Goal: Task Accomplishment & Management: Manage account settings

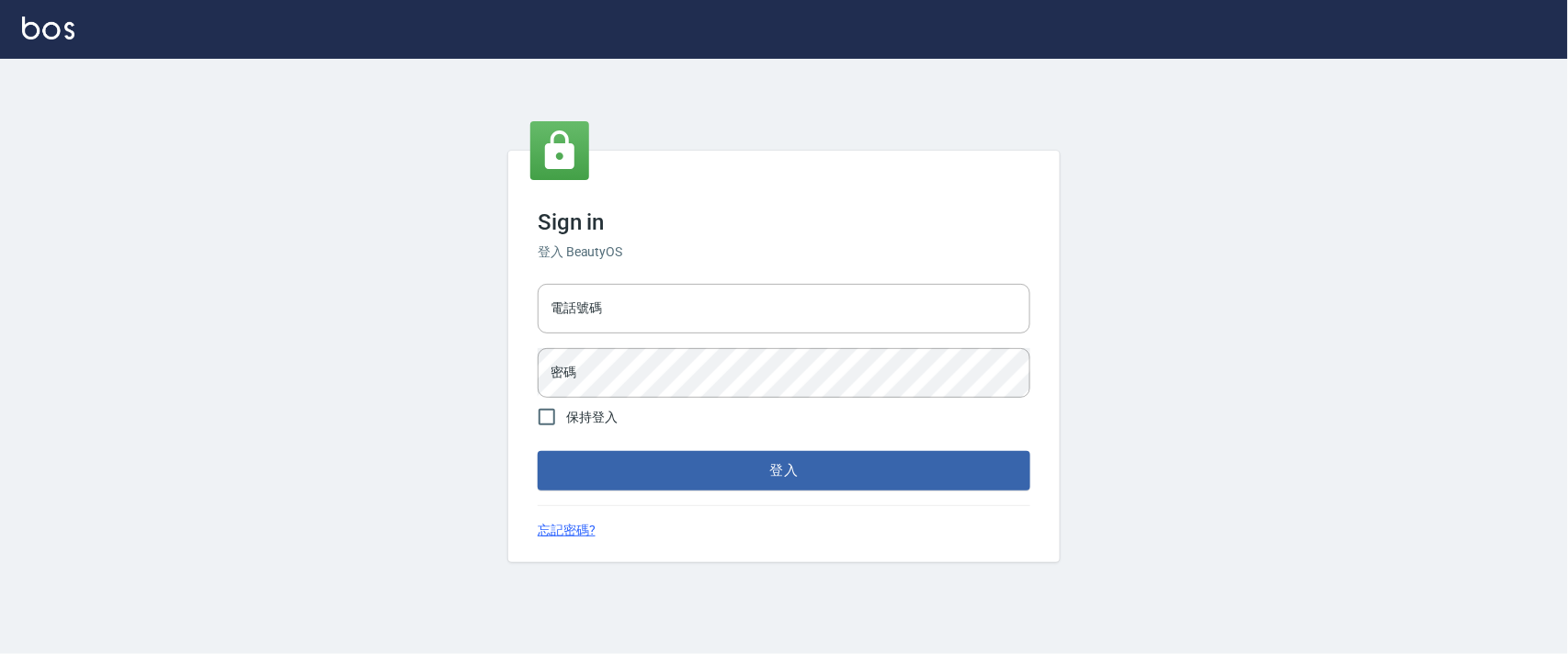
type input "0927987640"
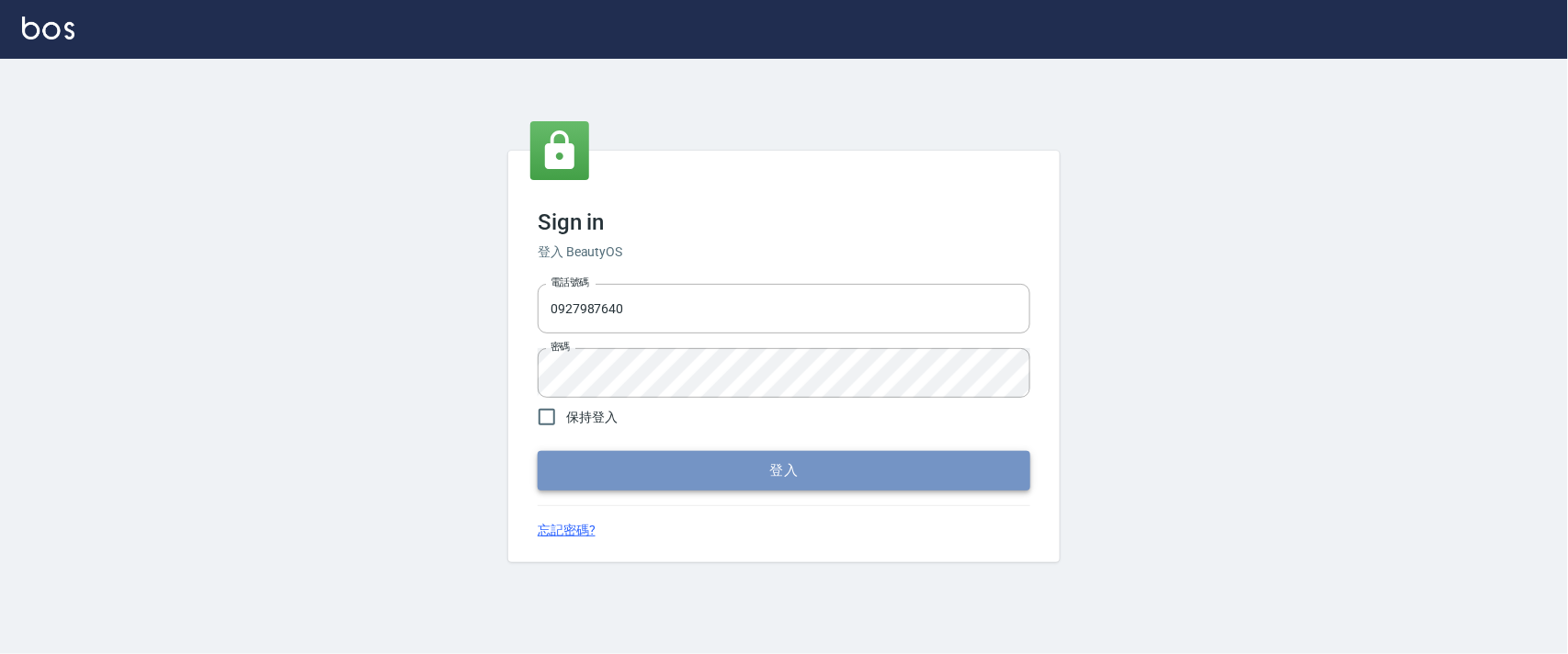
drag, startPoint x: 0, startPoint y: 0, endPoint x: 630, endPoint y: 472, distance: 787.2
click at [630, 472] on button "登入" at bounding box center [784, 470] width 492 height 39
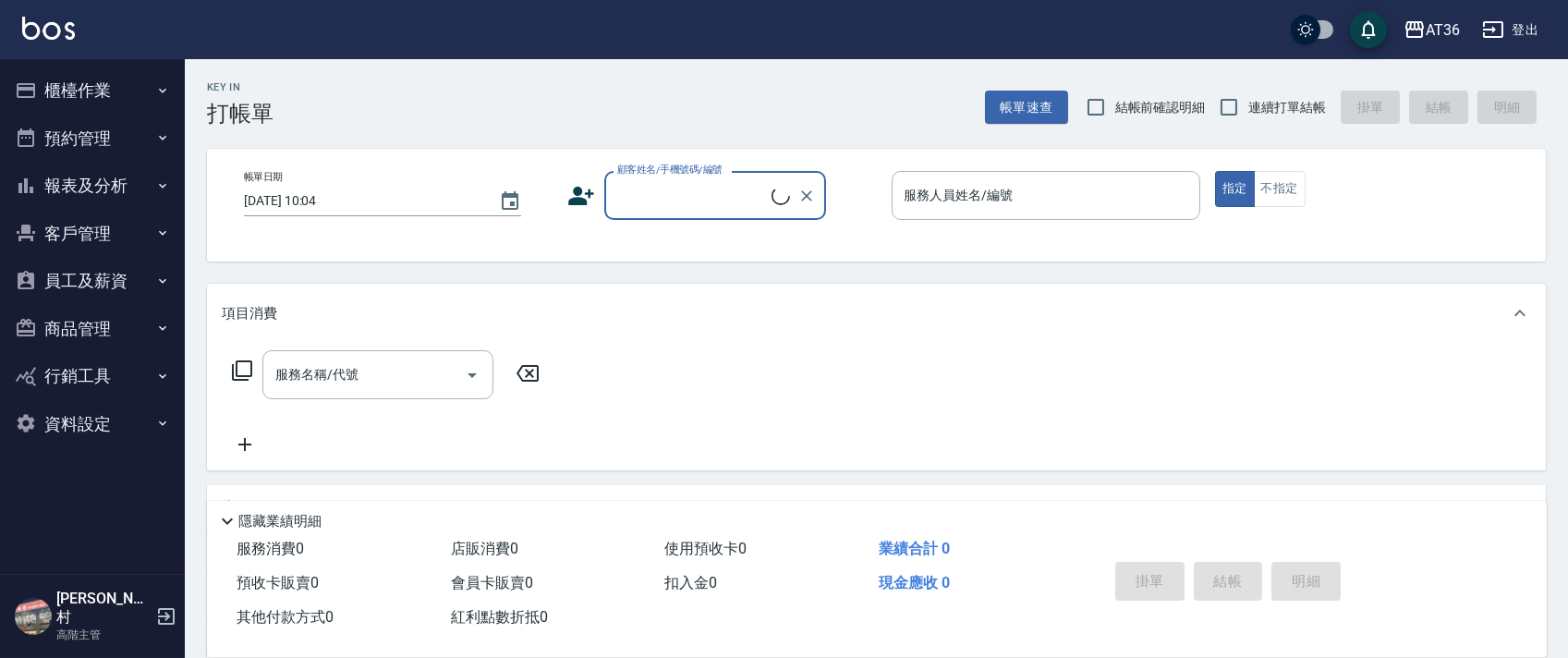
click at [107, 95] on button "櫃檯作業" at bounding box center [92, 90] width 170 height 48
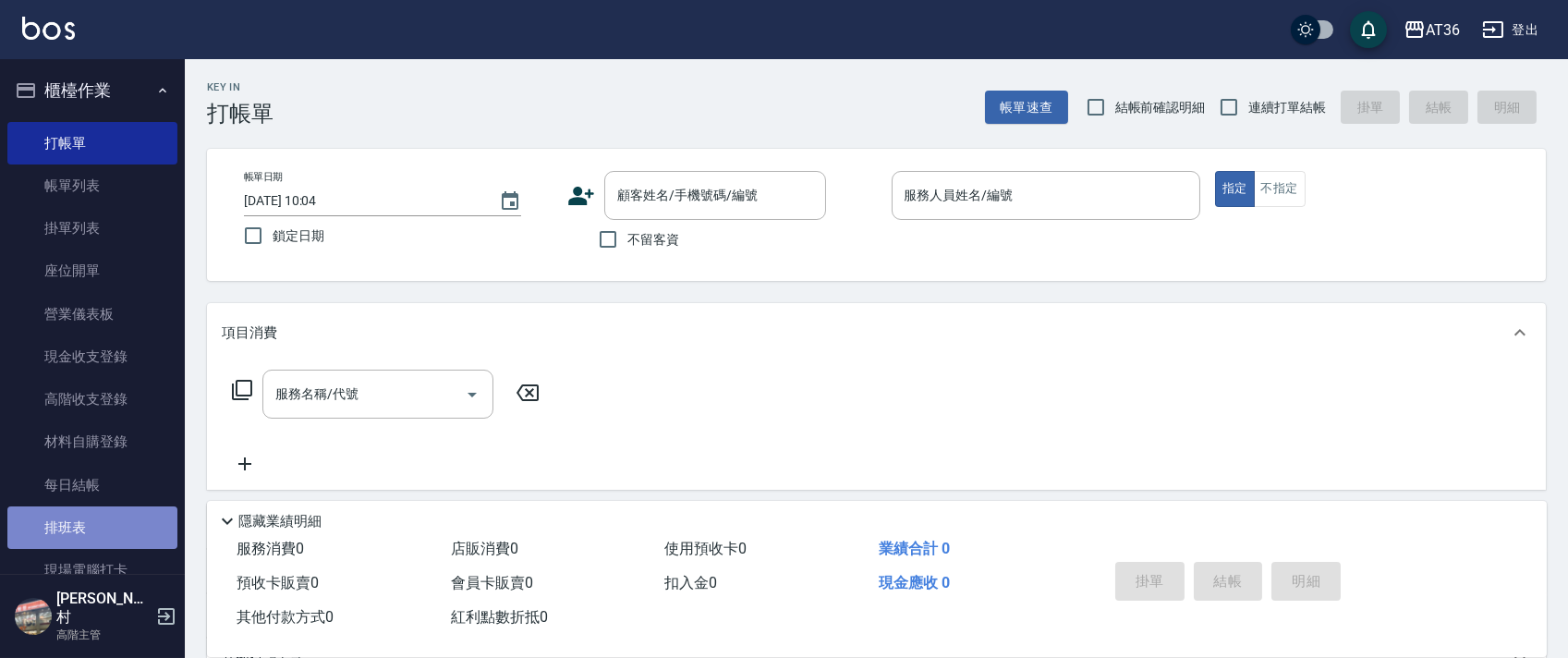
click at [97, 535] on link "排班表" at bounding box center [92, 527] width 170 height 43
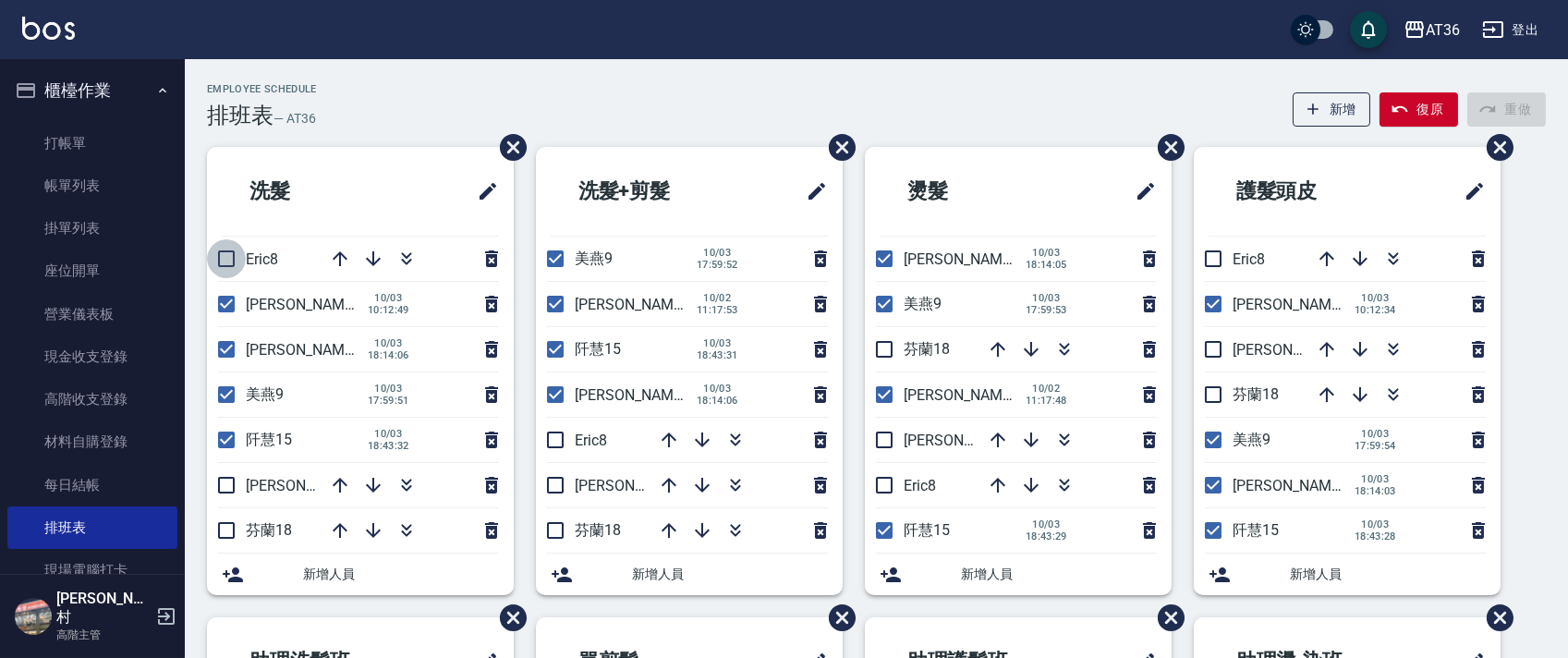
click at [230, 257] on input "checkbox" at bounding box center [226, 258] width 39 height 39
checkbox input "true"
click at [230, 302] on input "checkbox" at bounding box center [226, 303] width 39 height 39
checkbox input "false"
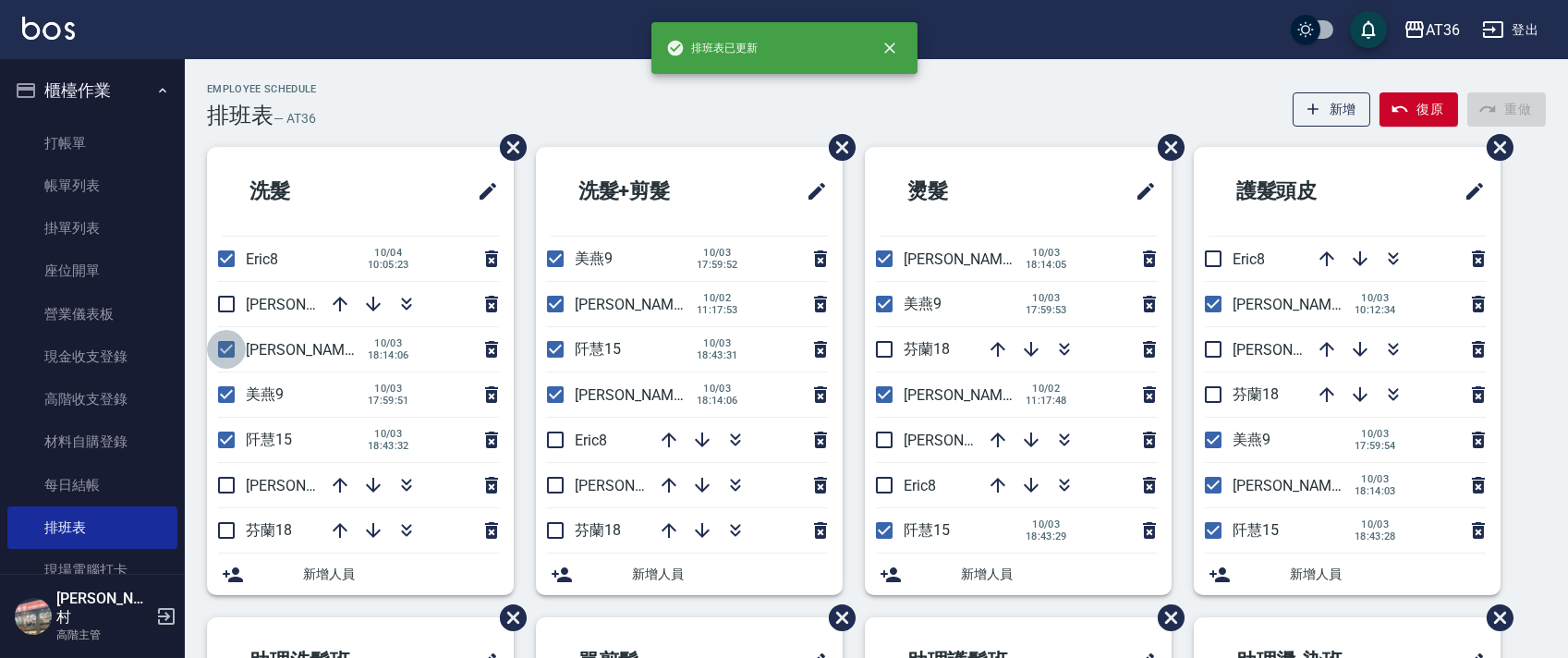
click at [227, 338] on input "checkbox" at bounding box center [226, 349] width 39 height 39
checkbox input "false"
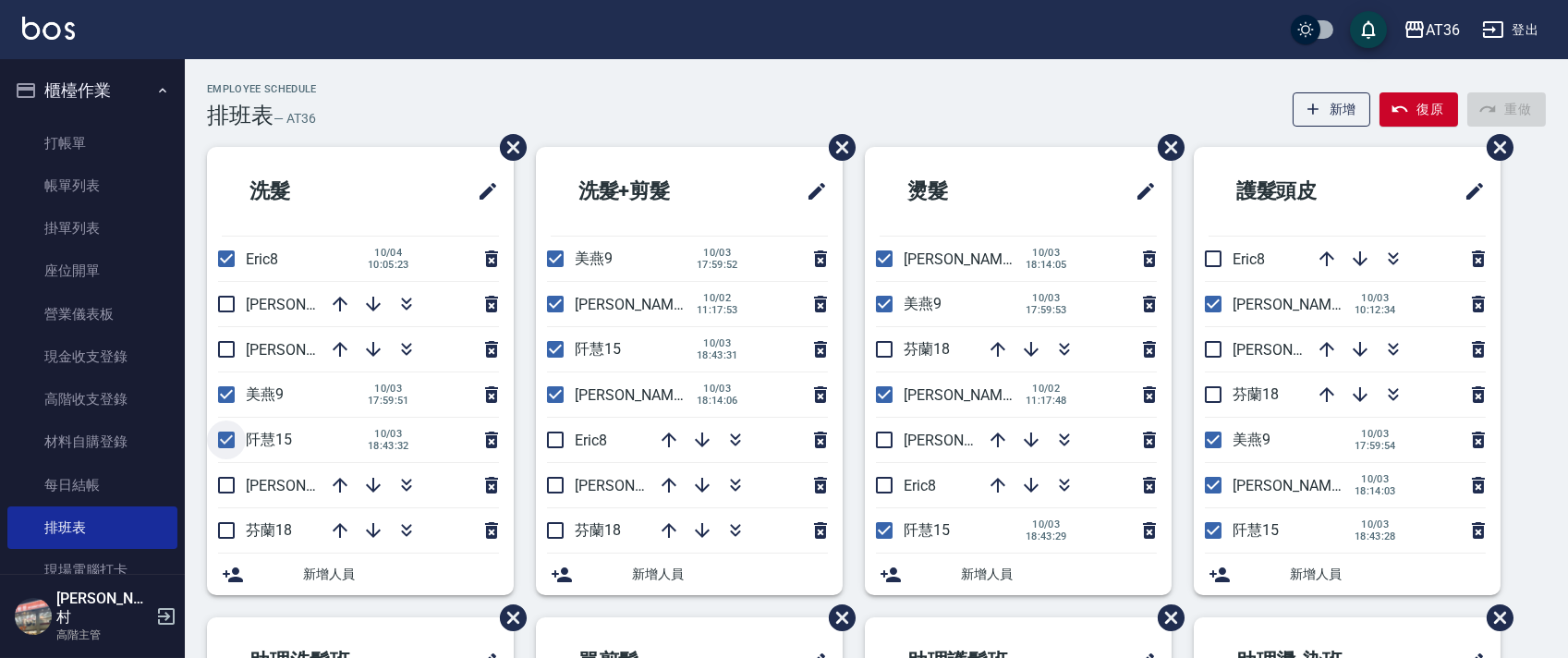
click at [230, 440] on input "checkbox" at bounding box center [226, 440] width 39 height 39
checkbox input "false"
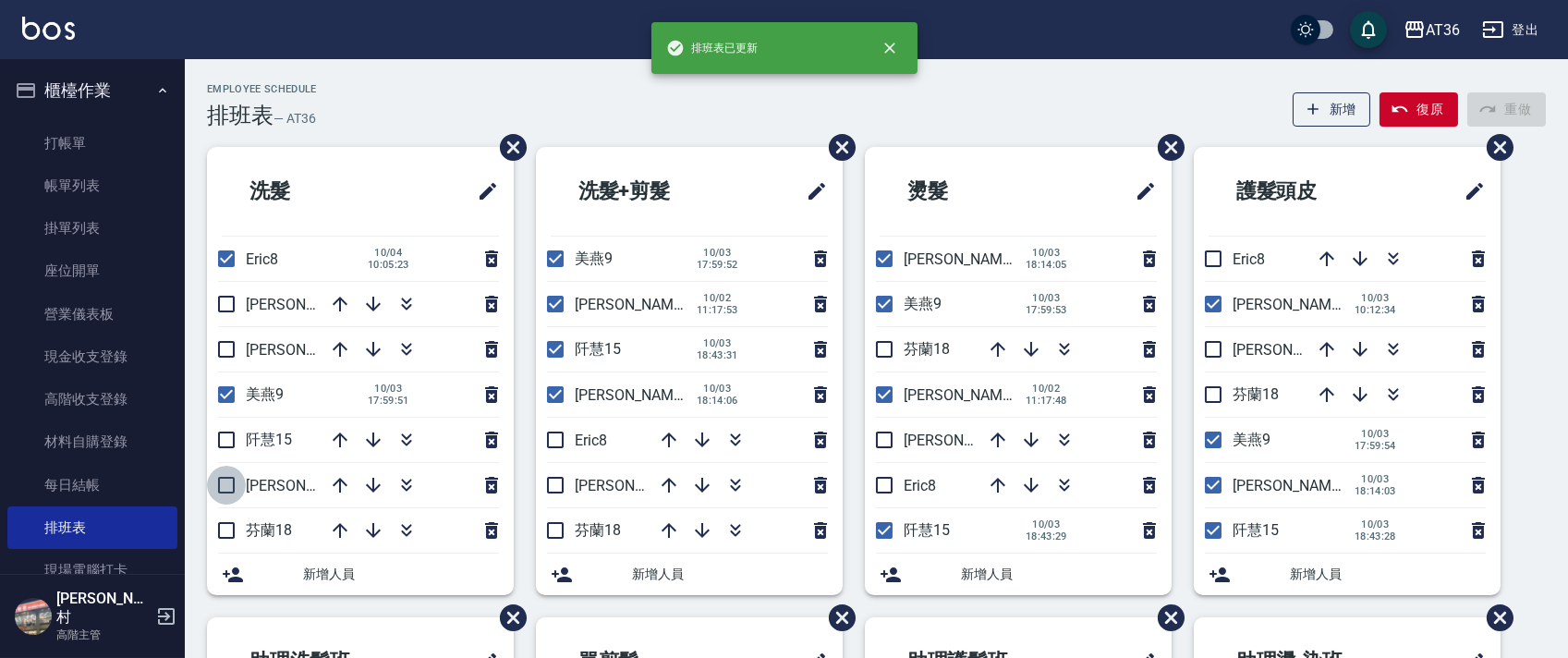
click at [228, 484] on input "checkbox" at bounding box center [226, 484] width 39 height 39
checkbox input "true"
click at [553, 303] on input "checkbox" at bounding box center [555, 303] width 39 height 39
checkbox input "false"
click at [555, 344] on input "checkbox" at bounding box center [555, 349] width 39 height 39
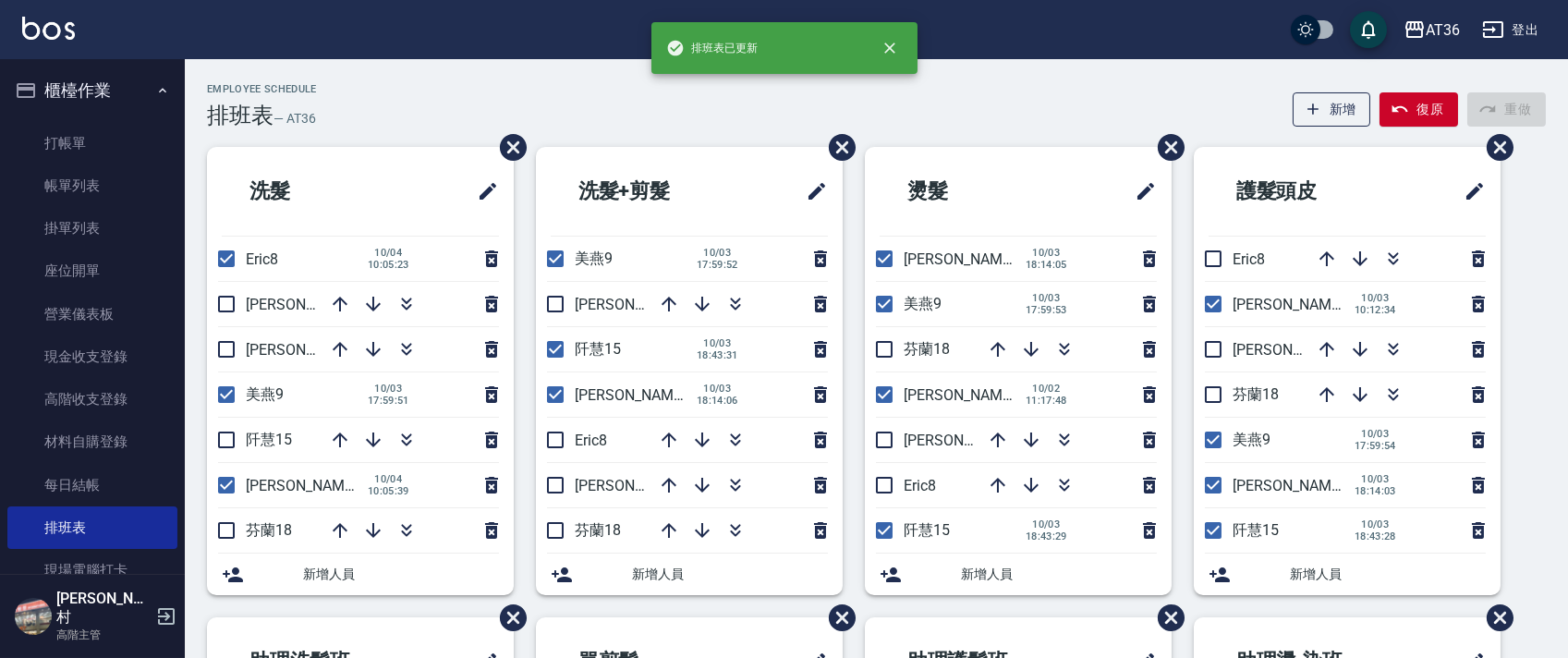
checkbox input "false"
click at [554, 399] on input "checkbox" at bounding box center [555, 394] width 39 height 39
checkbox input "false"
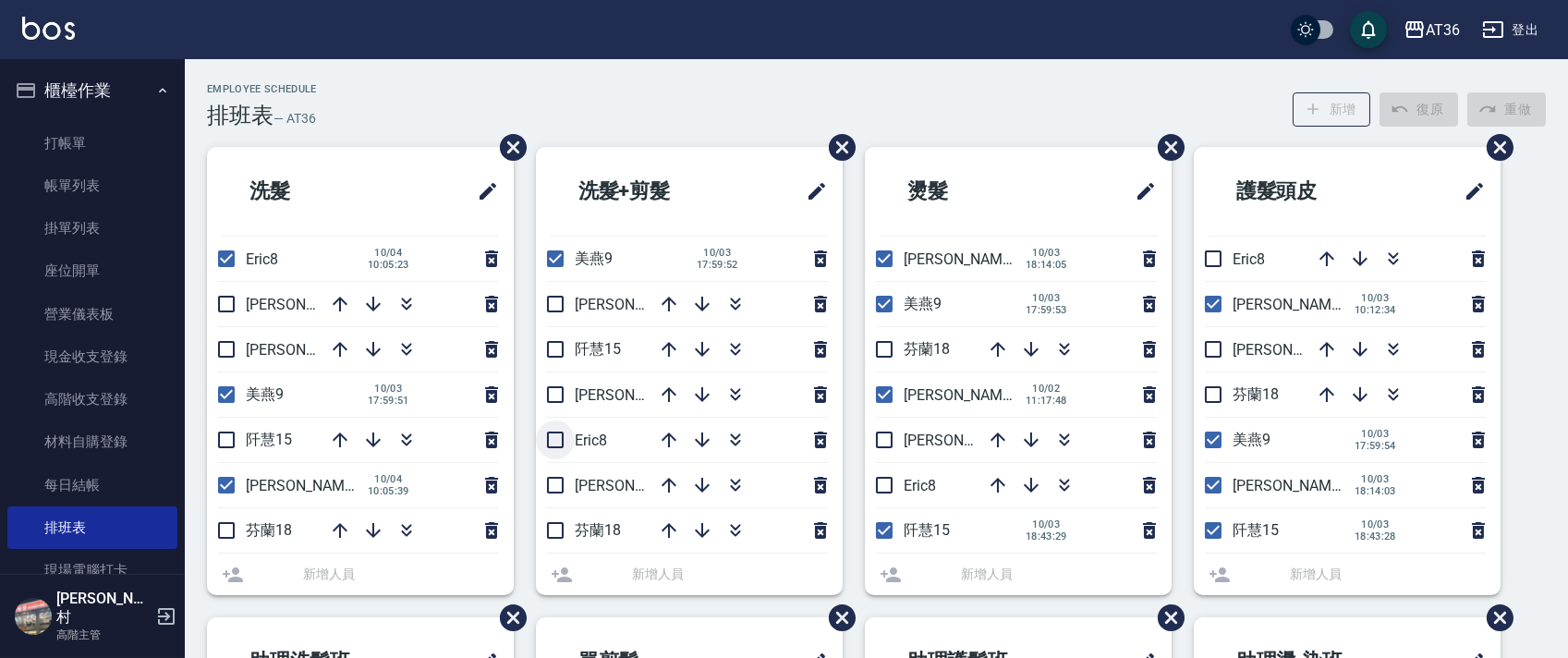
click at [556, 441] on input "checkbox" at bounding box center [555, 440] width 39 height 39
checkbox input "true"
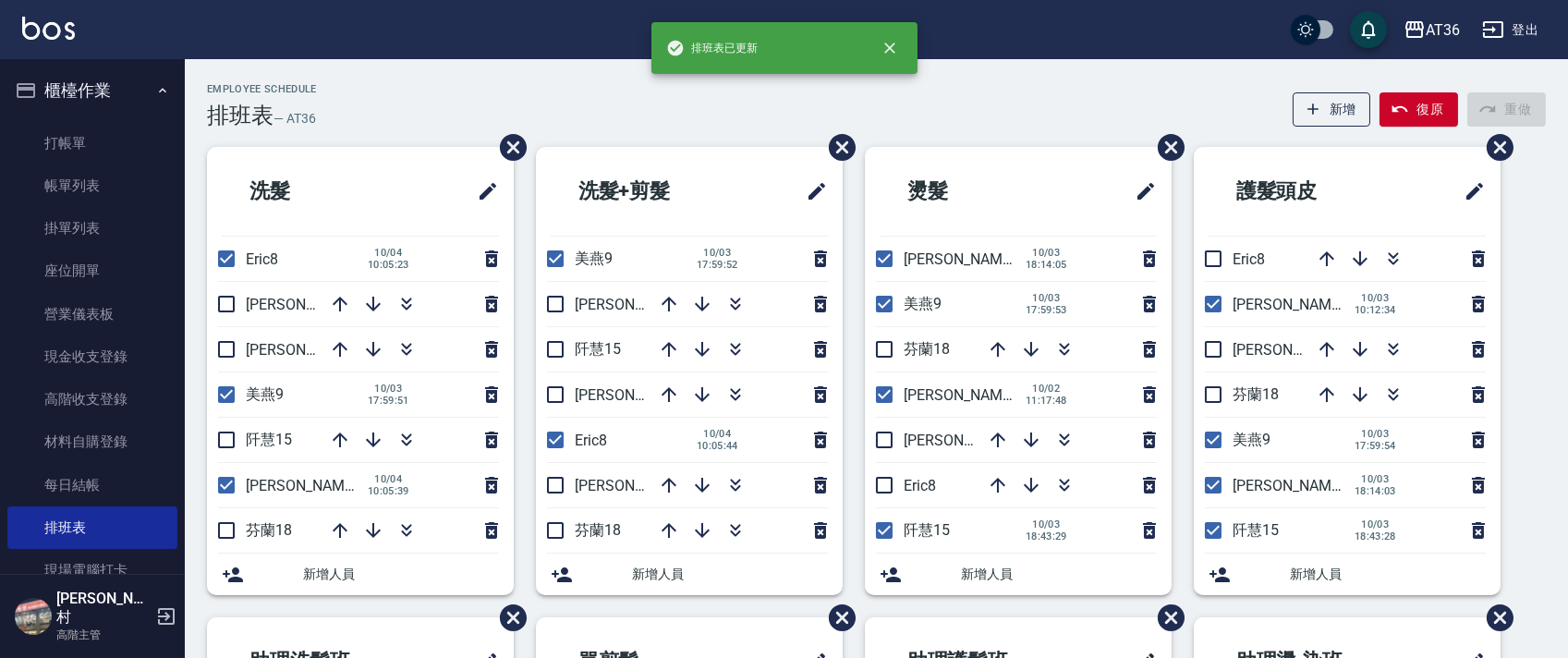
click at [558, 482] on input "checkbox" at bounding box center [555, 484] width 39 height 39
checkbox input "true"
click at [884, 261] on input "checkbox" at bounding box center [884, 258] width 39 height 39
checkbox input "false"
click at [881, 353] on input "checkbox" at bounding box center [884, 349] width 39 height 39
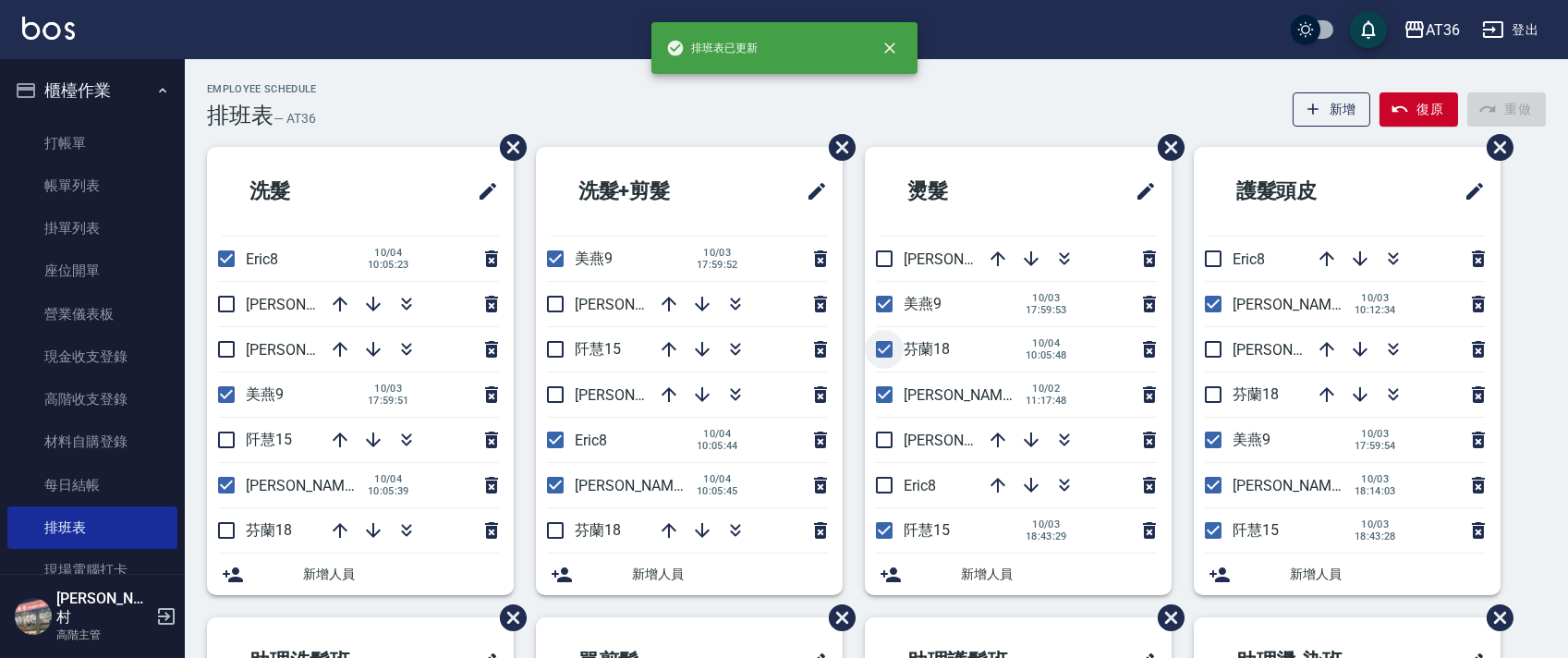
click at [881, 353] on input "checkbox" at bounding box center [884, 349] width 39 height 39
checkbox input "false"
click at [883, 401] on input "checkbox" at bounding box center [884, 394] width 39 height 39
checkbox input "false"
drag, startPoint x: 885, startPoint y: 435, endPoint x: 885, endPoint y: 446, distance: 11.0
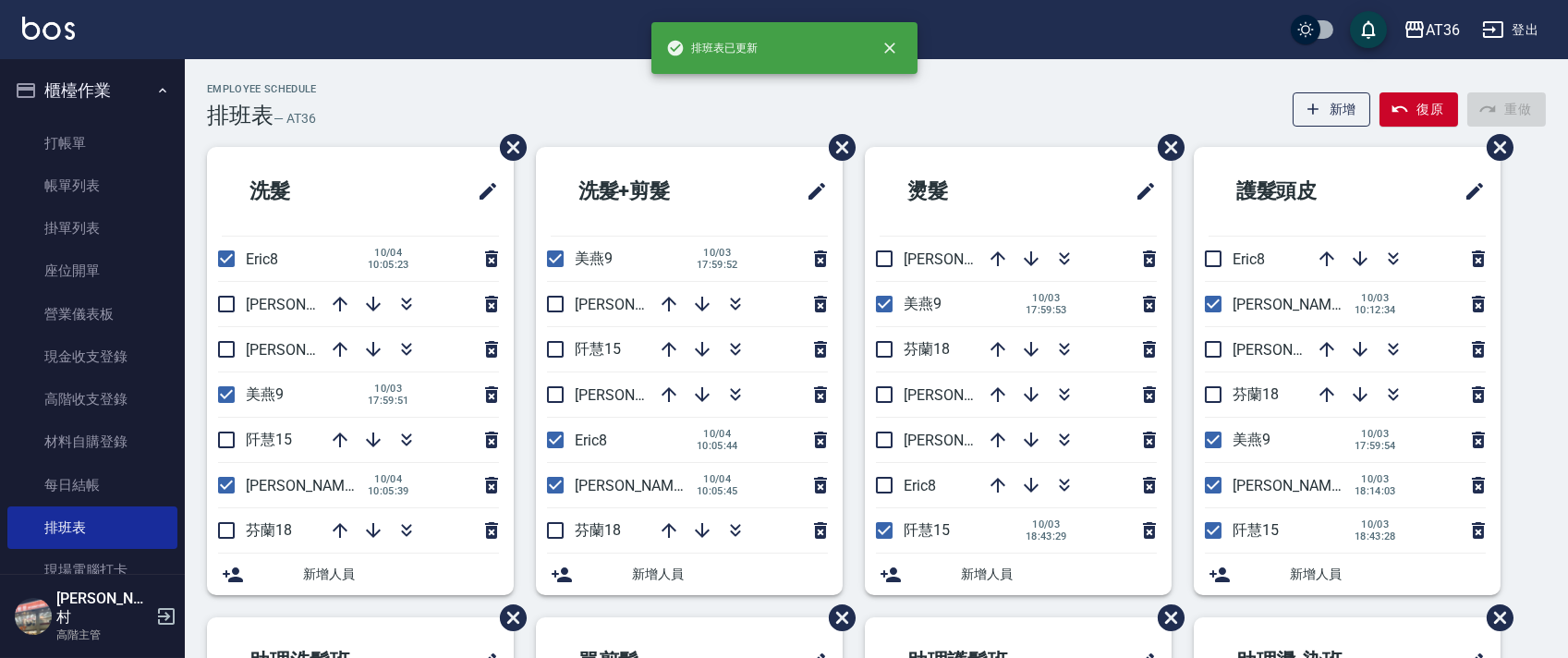
click at [885, 436] on input "checkbox" at bounding box center [884, 440] width 39 height 39
checkbox input "true"
click at [880, 483] on input "checkbox" at bounding box center [884, 484] width 39 height 39
checkbox input "true"
click at [880, 526] on input "checkbox" at bounding box center [884, 530] width 39 height 39
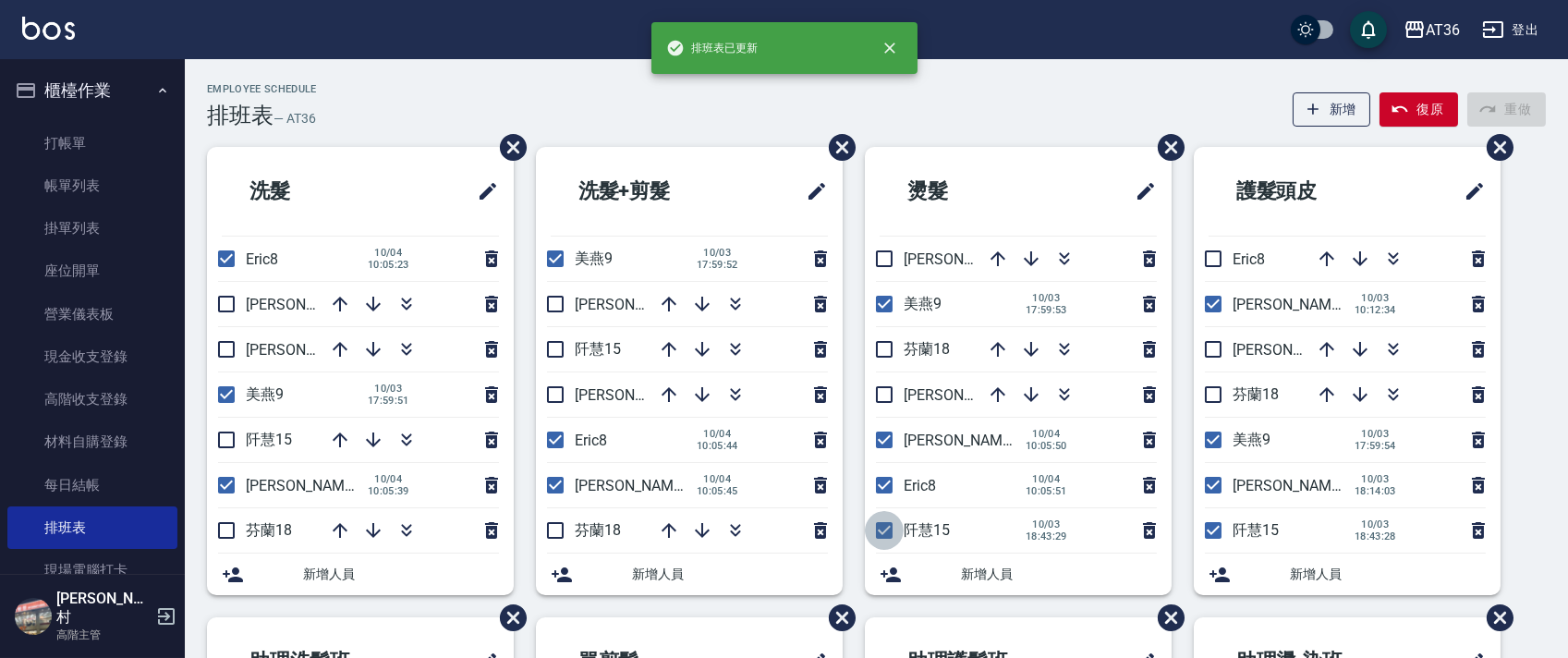
checkbox input "false"
click at [1217, 259] on input "checkbox" at bounding box center [1212, 258] width 39 height 39
checkbox input "true"
click at [1217, 304] on input "checkbox" at bounding box center [1212, 303] width 39 height 39
checkbox input "false"
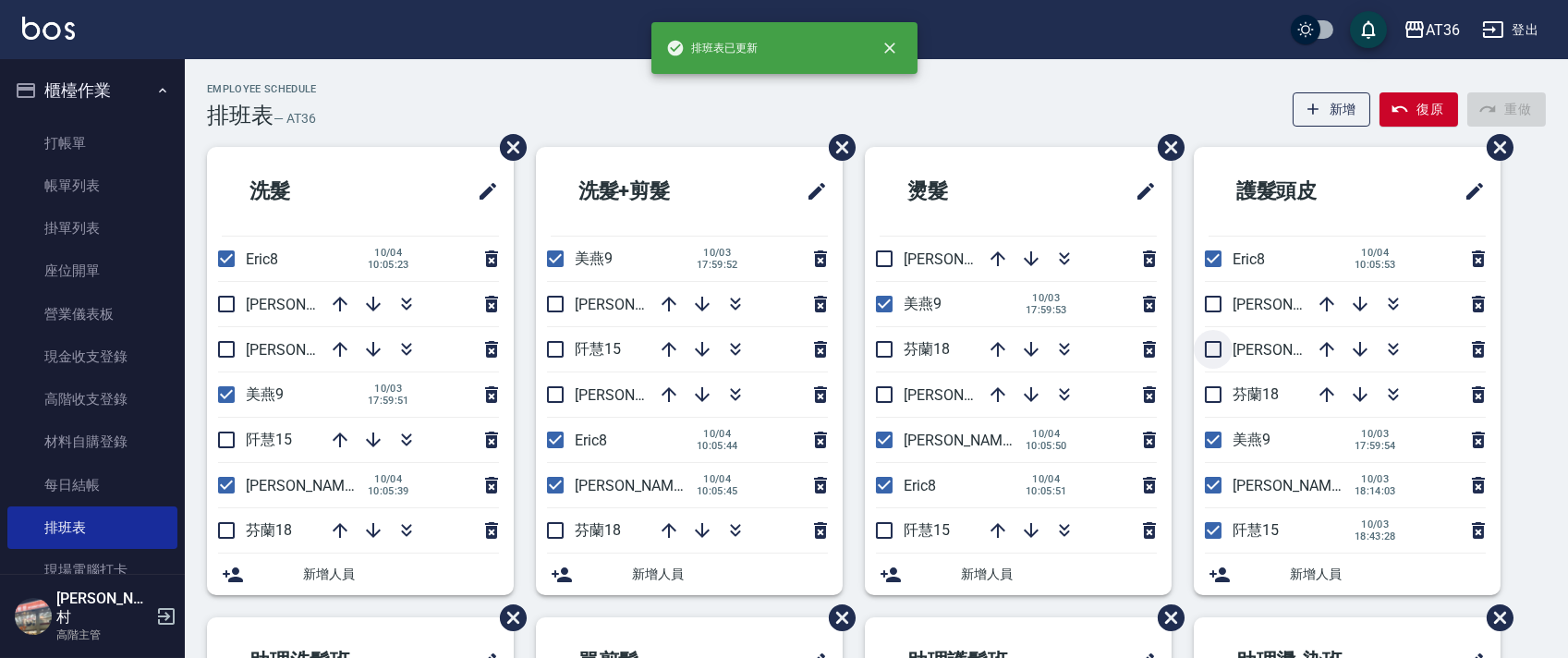
click at [1213, 348] on input "checkbox" at bounding box center [1212, 349] width 39 height 39
checkbox input "true"
click at [1213, 482] on input "checkbox" at bounding box center [1212, 484] width 39 height 39
checkbox input "false"
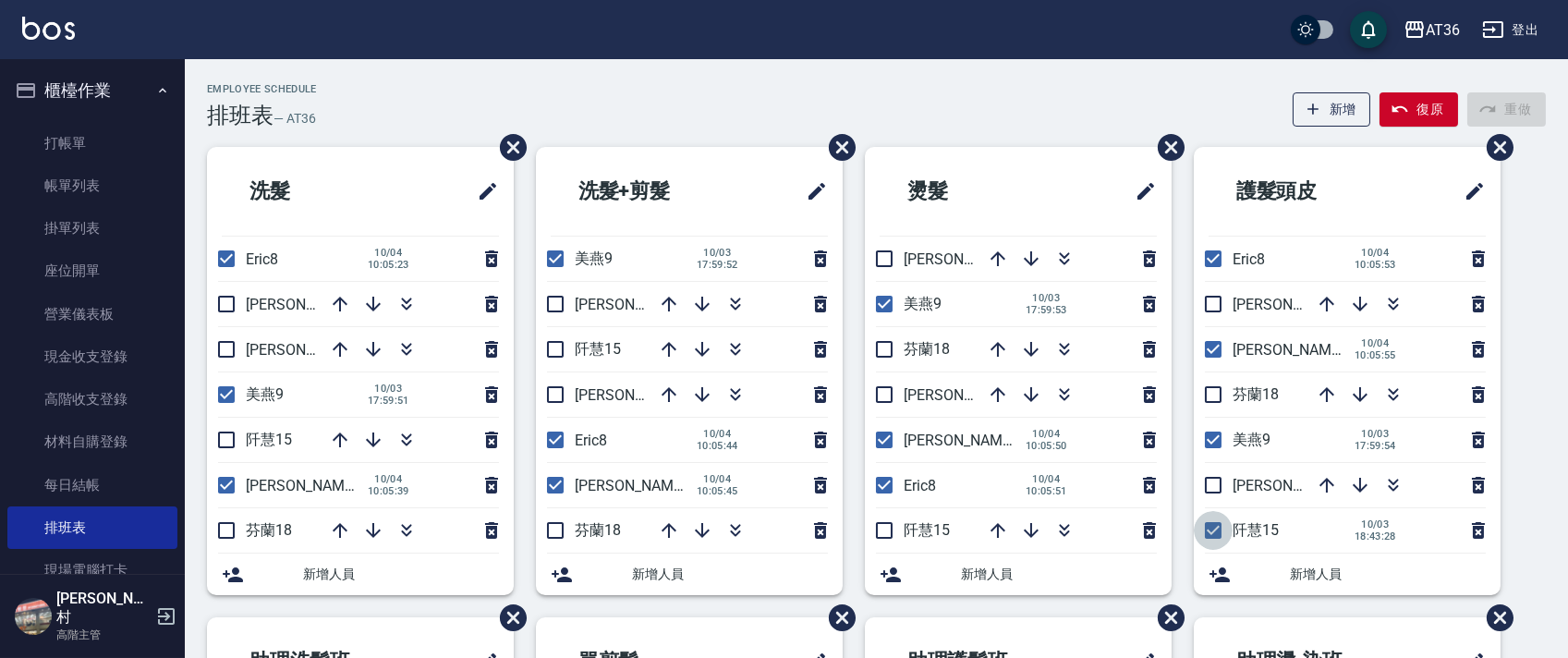
drag, startPoint x: 1210, startPoint y: 531, endPoint x: 1186, endPoint y: 529, distance: 24.1
click at [1210, 531] on input "checkbox" at bounding box center [1212, 530] width 39 height 39
checkbox input "false"
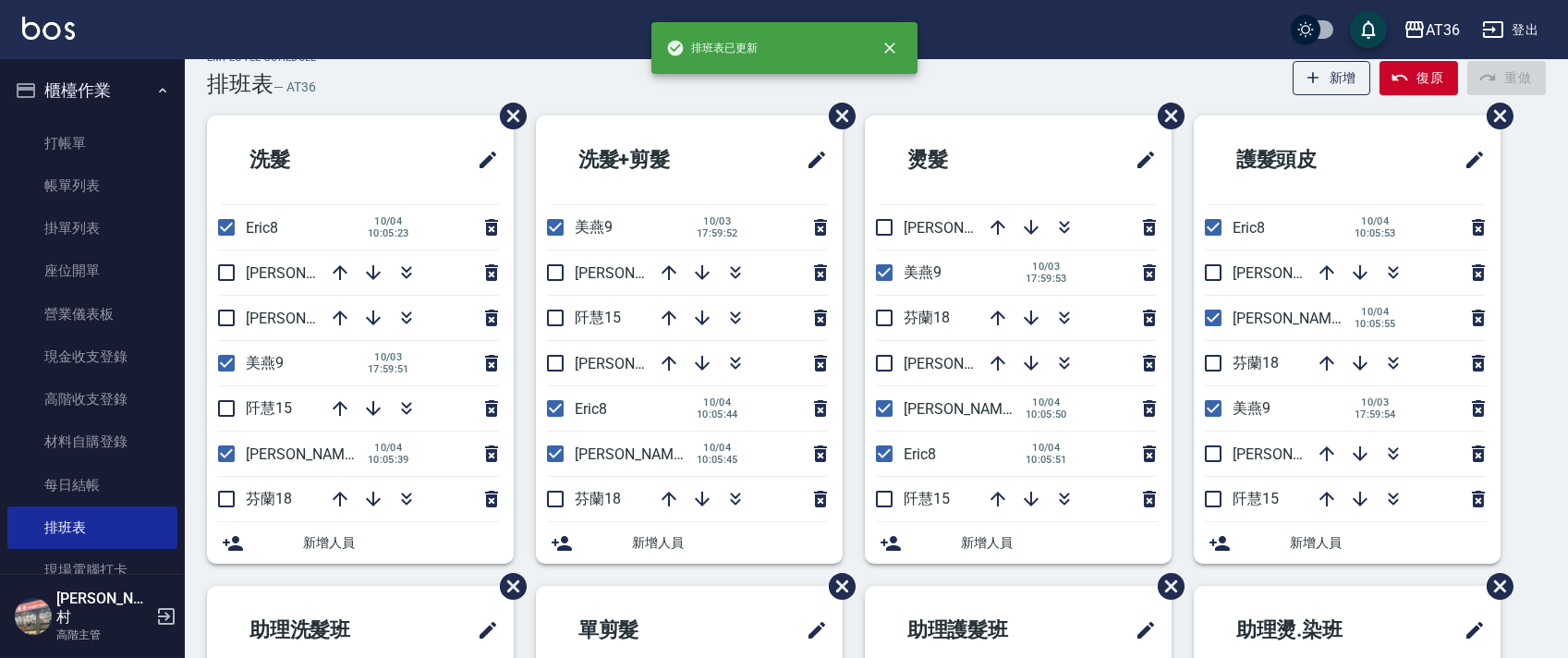
scroll to position [437, 0]
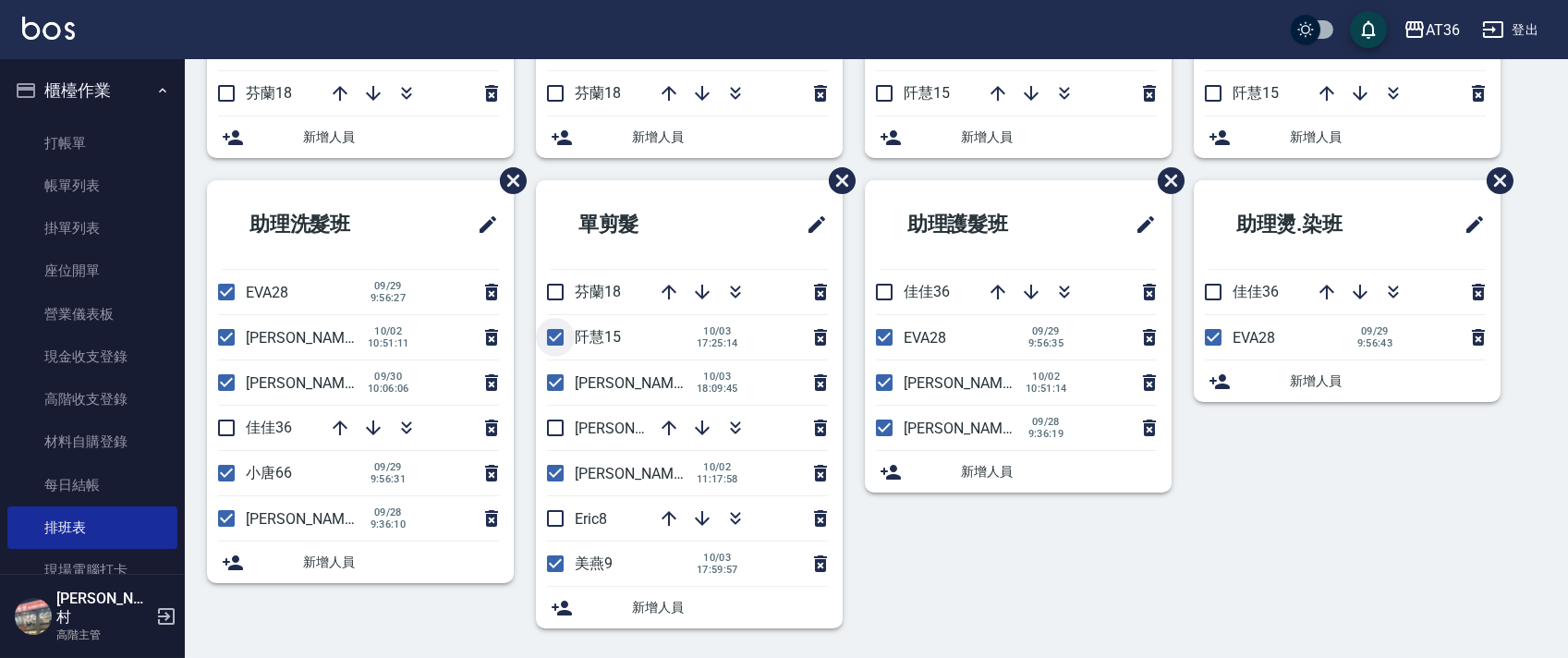
click at [558, 335] on input "checkbox" at bounding box center [555, 337] width 39 height 39
checkbox input "false"
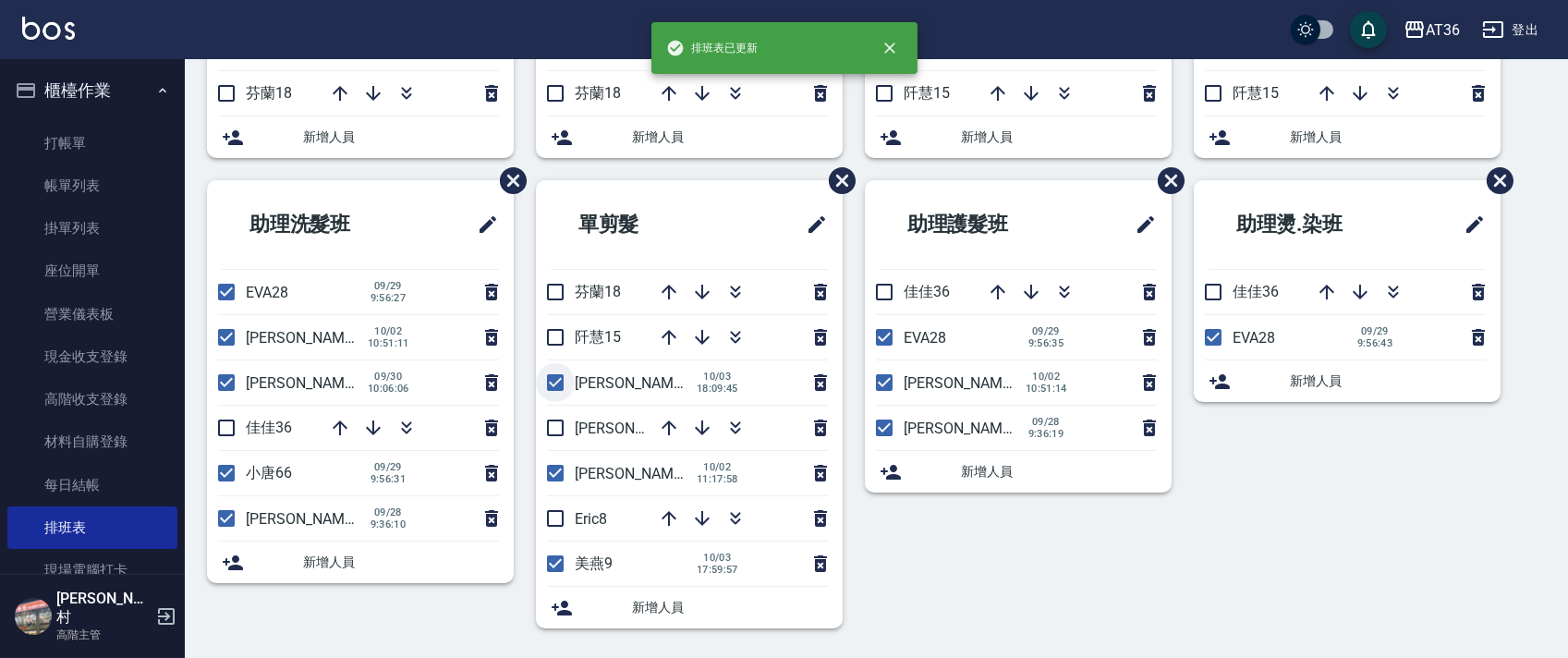
click at [553, 385] on input "checkbox" at bounding box center [555, 382] width 39 height 39
checkbox input "false"
click at [556, 429] on input "checkbox" at bounding box center [555, 428] width 39 height 39
checkbox input "true"
click at [558, 480] on input "checkbox" at bounding box center [555, 473] width 39 height 39
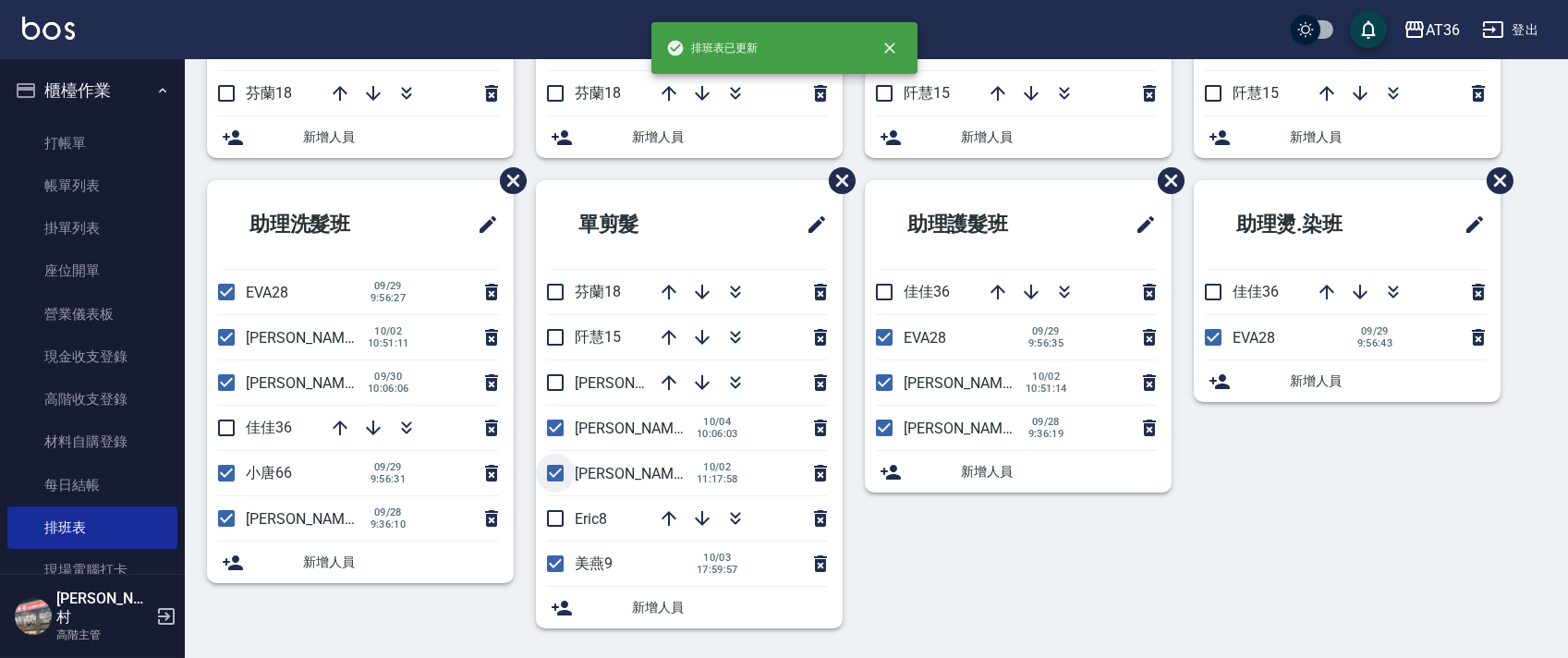
checkbox input "false"
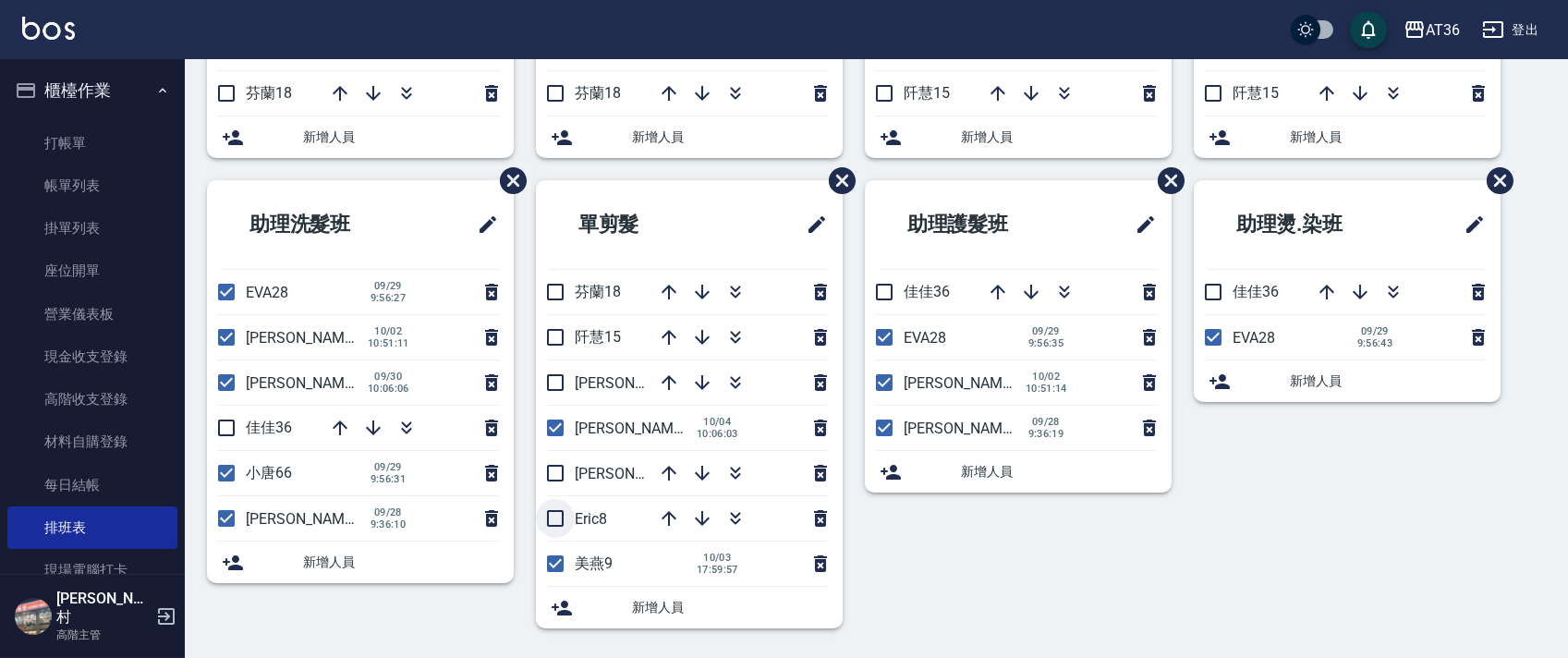
click at [557, 525] on input "checkbox" at bounding box center [555, 518] width 39 height 39
checkbox input "true"
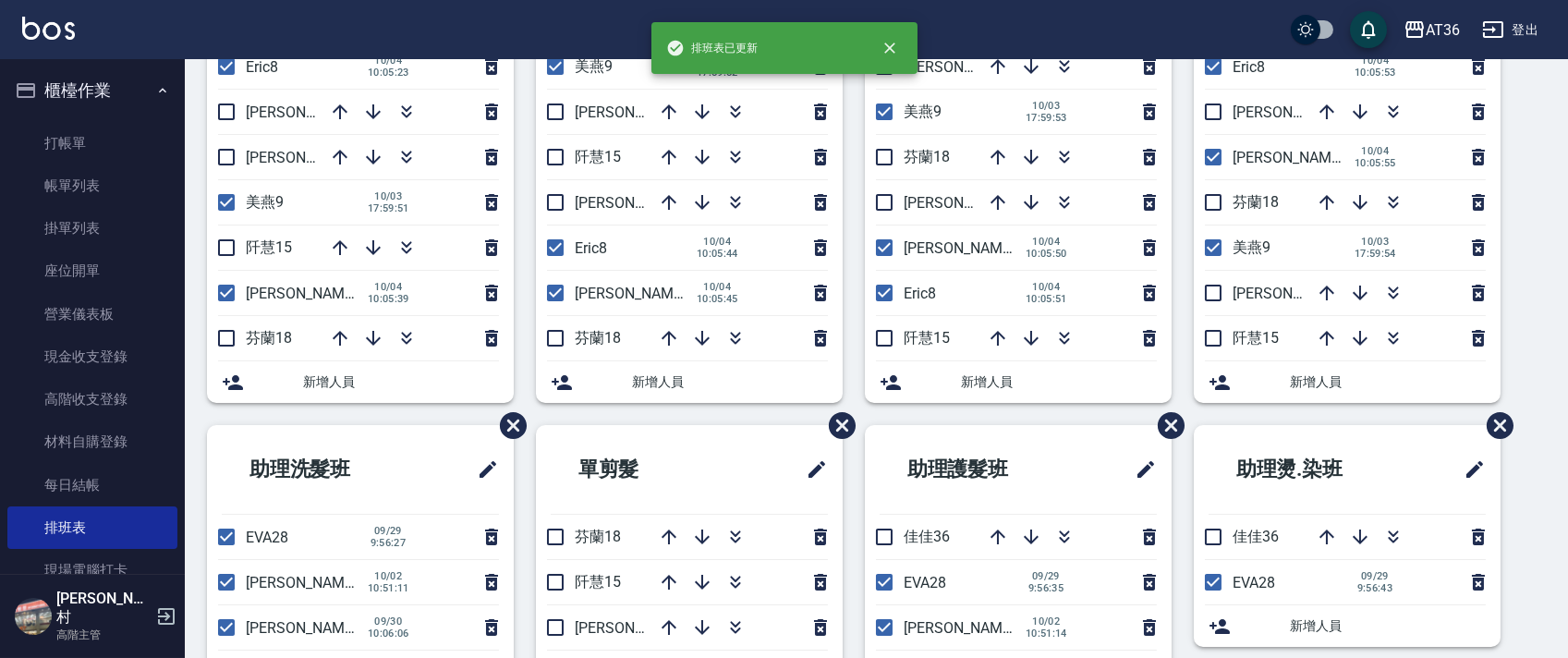
scroll to position [0, 0]
